Goal: Check status: Check status

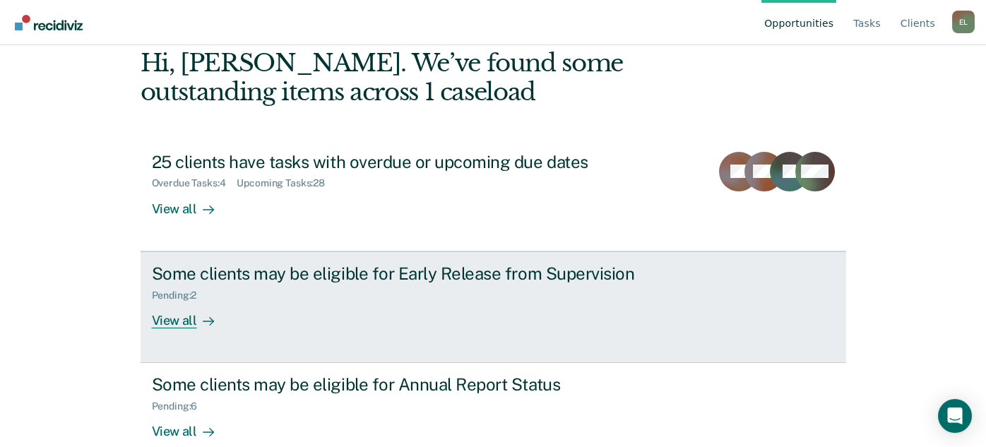
scroll to position [95, 0]
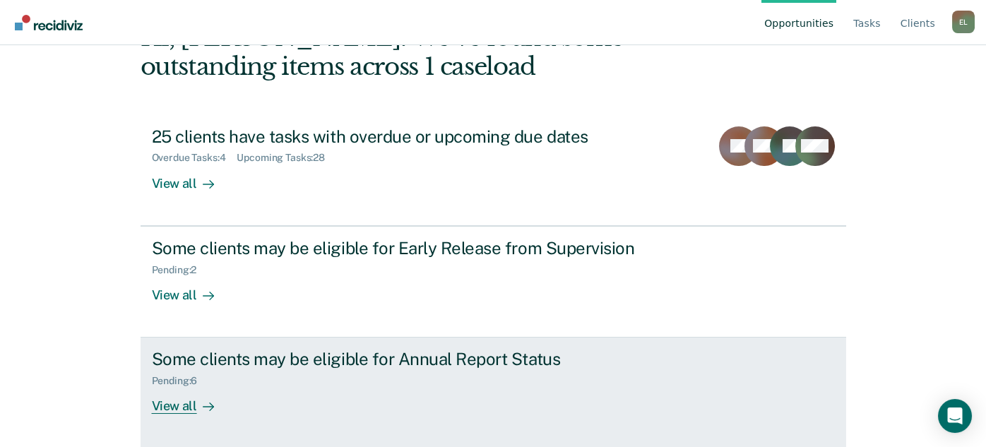
click at [185, 401] on div "View all" at bounding box center [191, 401] width 79 height 28
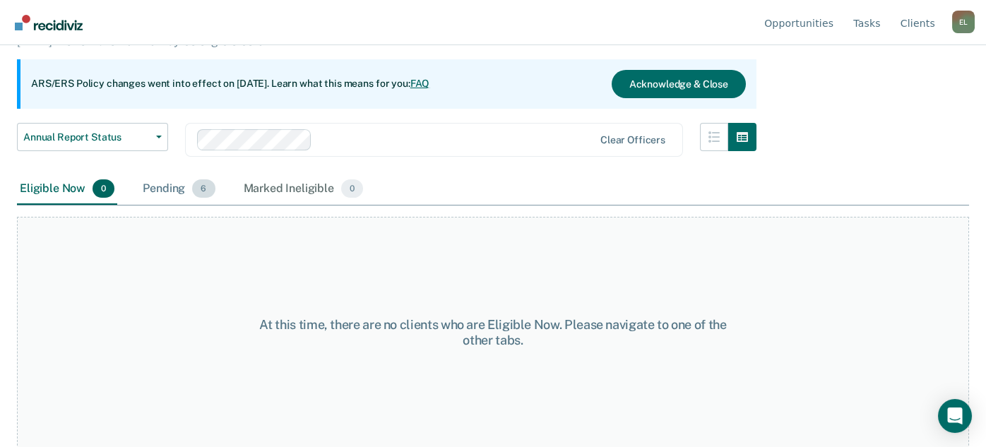
click at [156, 189] on div "Pending 6" at bounding box center [179, 189] width 78 height 31
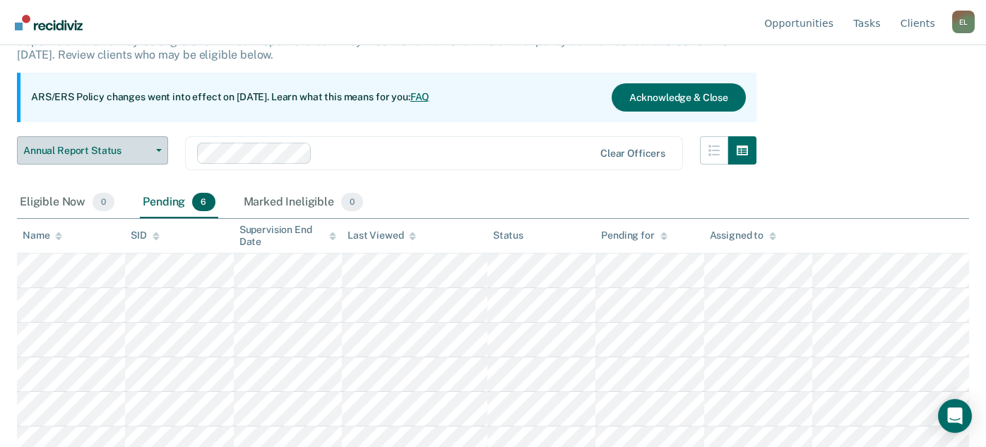
scroll to position [114, 0]
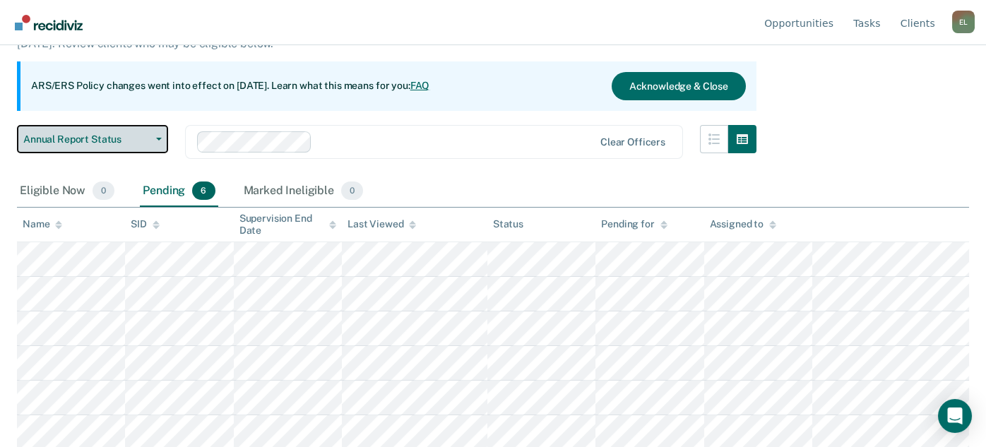
click at [97, 148] on button "Annual Report Status" at bounding box center [92, 139] width 151 height 28
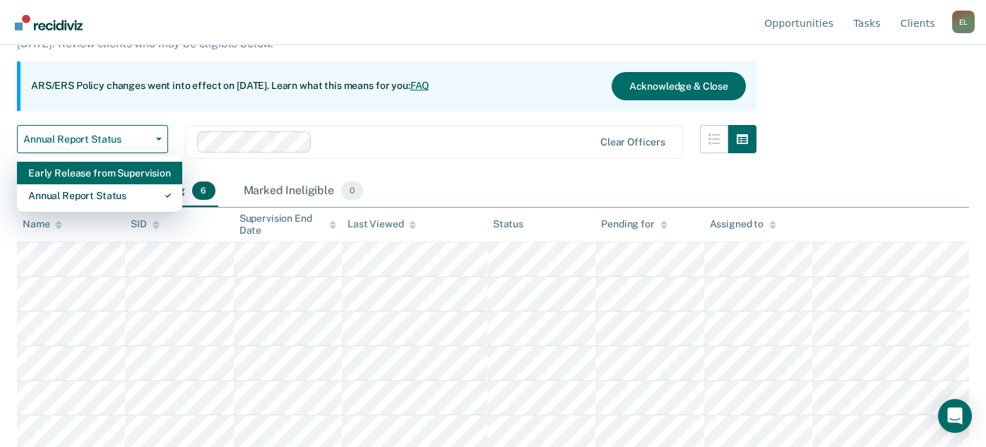
click at [97, 175] on div "Early Release from Supervision" at bounding box center [99, 173] width 143 height 23
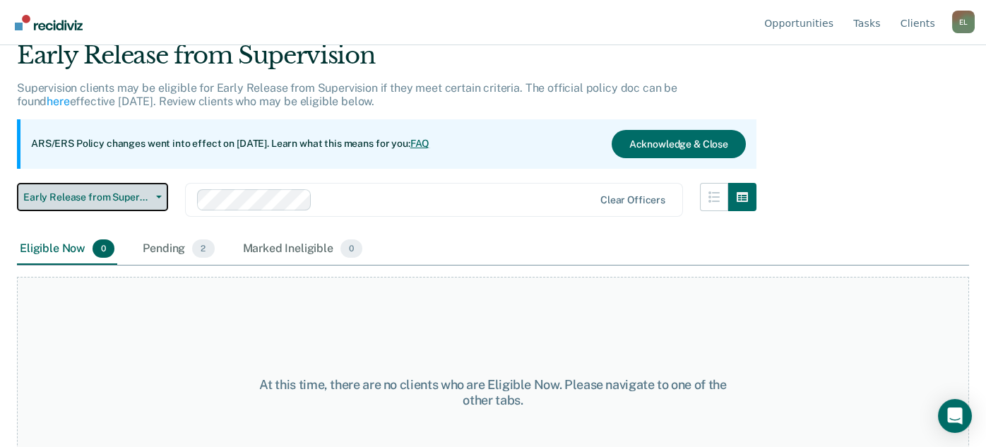
scroll to position [117, 0]
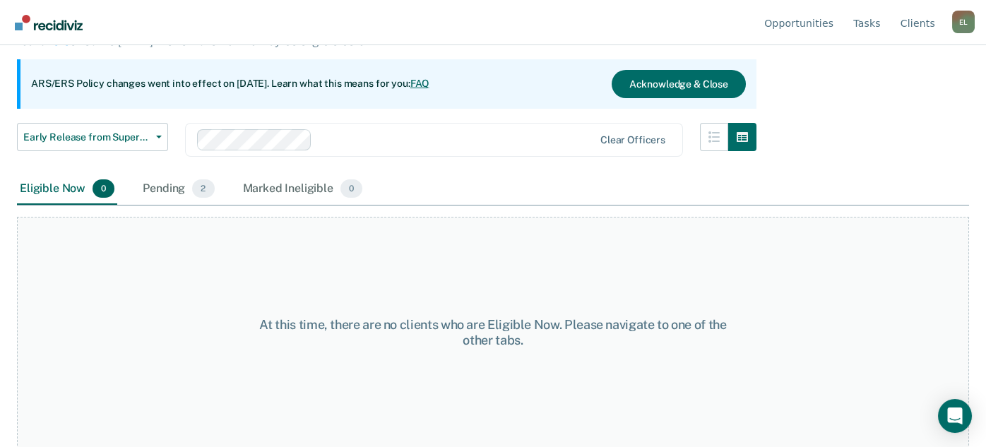
click at [179, 184] on div "Pending 2" at bounding box center [178, 189] width 77 height 31
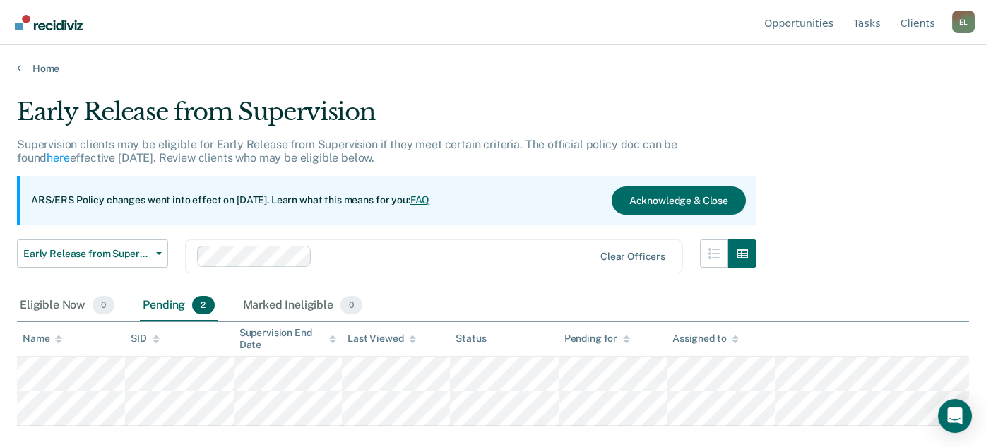
scroll to position [0, 0]
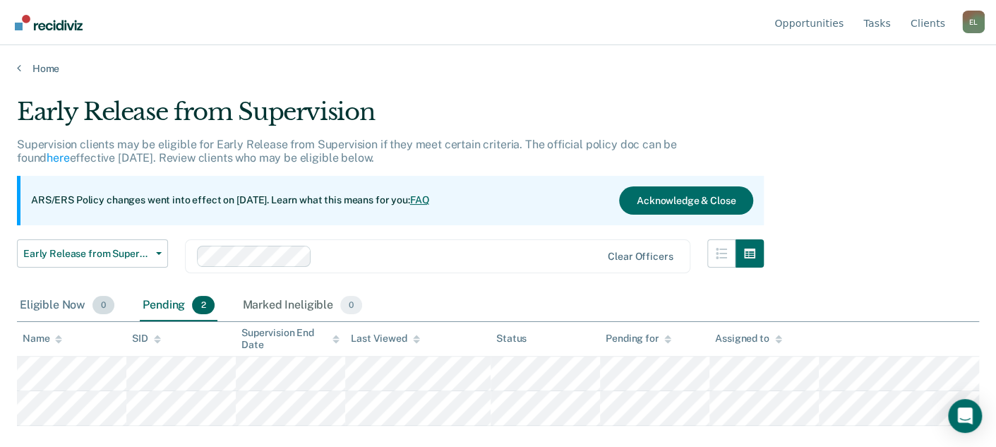
click at [68, 300] on div "Eligible Now 0" at bounding box center [67, 305] width 100 height 31
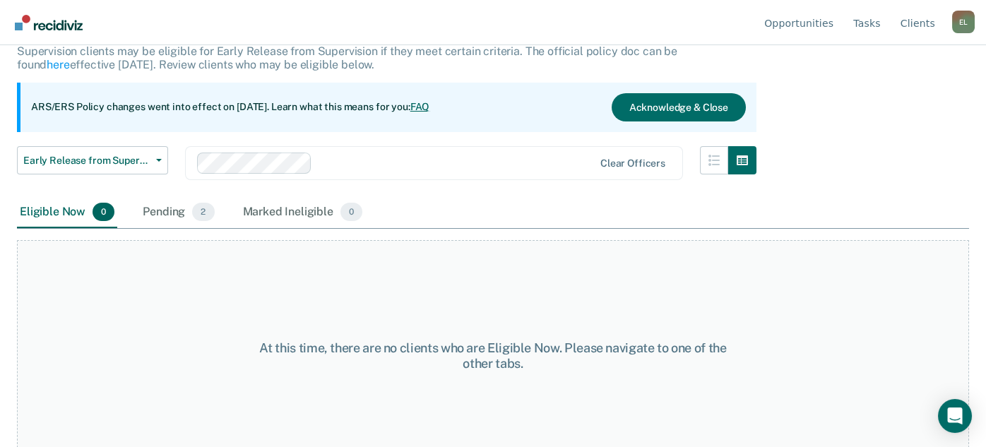
scroll to position [117, 0]
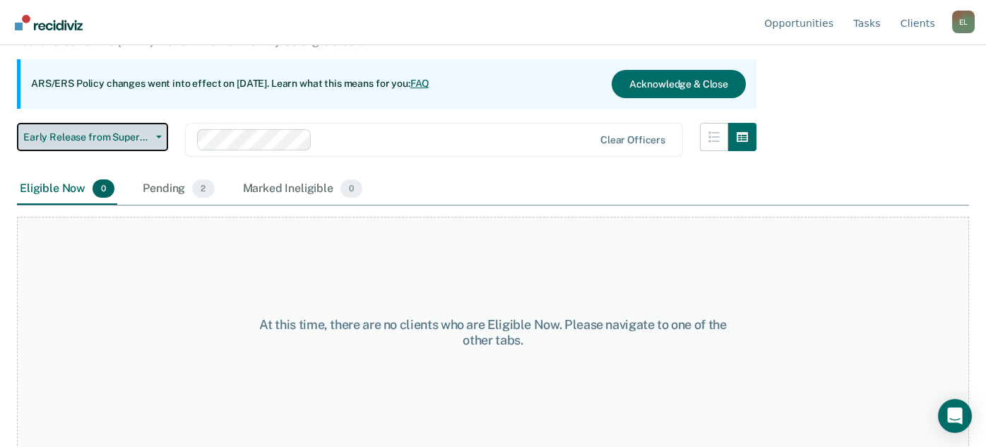
click at [100, 142] on button "Early Release from Supervision" at bounding box center [92, 137] width 151 height 28
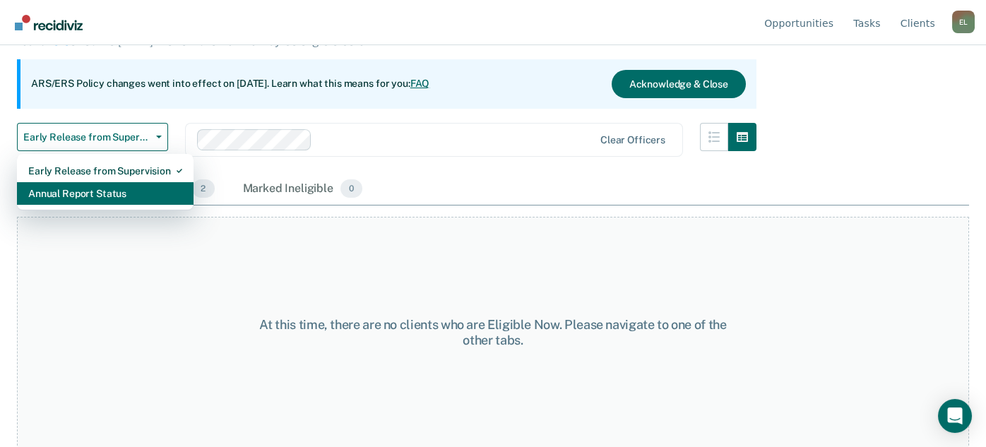
click at [89, 185] on div "Annual Report Status" at bounding box center [105, 193] width 154 height 23
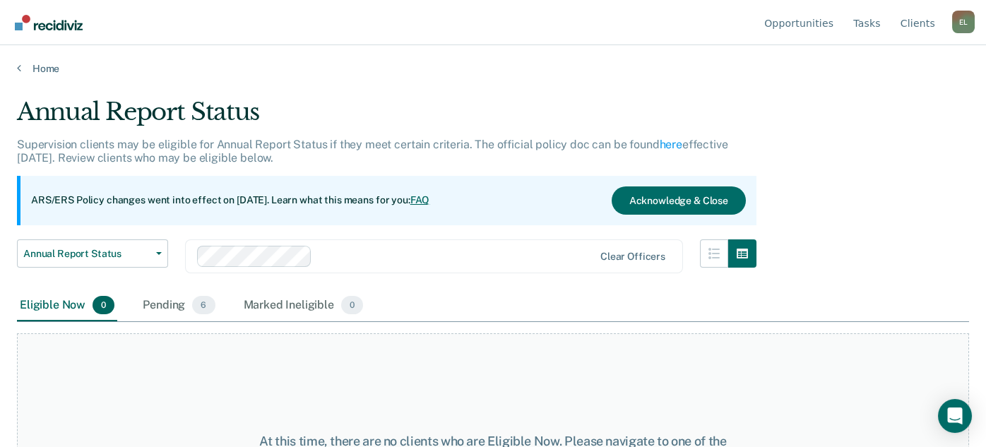
click at [61, 300] on div "Eligible Now 0" at bounding box center [67, 305] width 100 height 31
click at [192, 304] on span "6" at bounding box center [203, 305] width 23 height 18
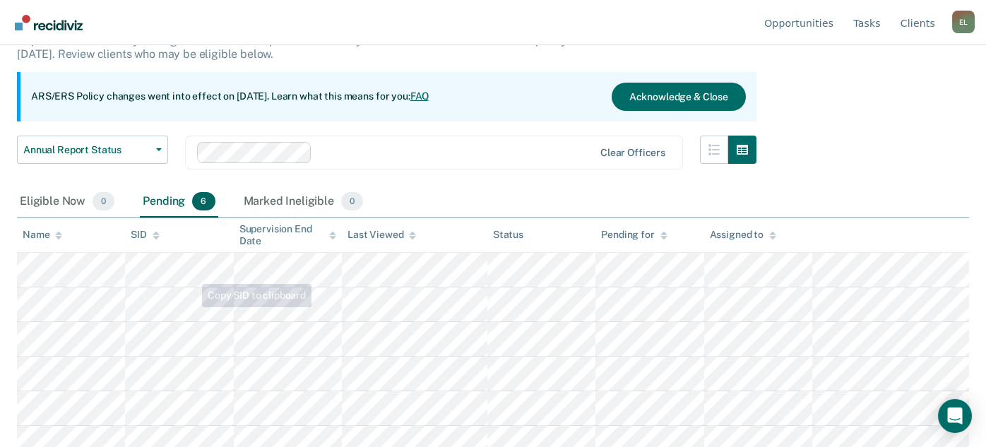
scroll to position [114, 0]
